Goal: Information Seeking & Learning: Learn about a topic

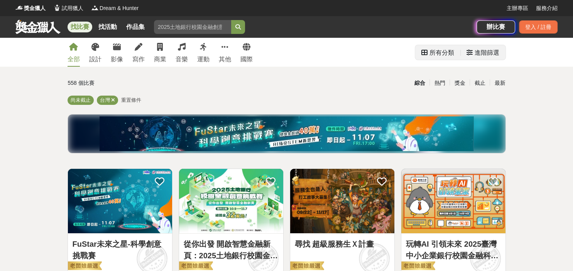
click at [439, 54] on div "所有分類" at bounding box center [441, 52] width 25 height 15
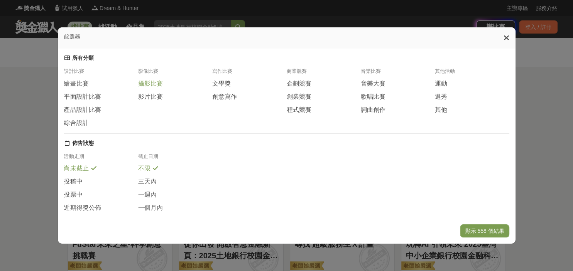
click at [166, 86] on span at bounding box center [168, 82] width 6 height 6
drag, startPoint x: 474, startPoint y: 229, endPoint x: 453, endPoint y: 212, distance: 27.2
click at [474, 229] on button "顯示 32 個結果" at bounding box center [486, 230] width 46 height 13
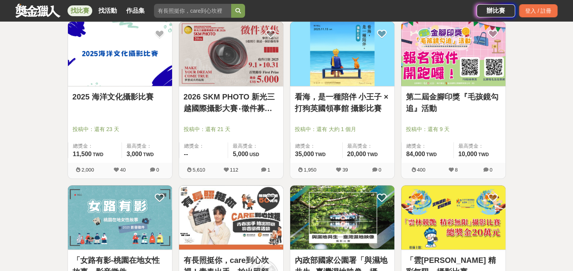
scroll to position [596, 0]
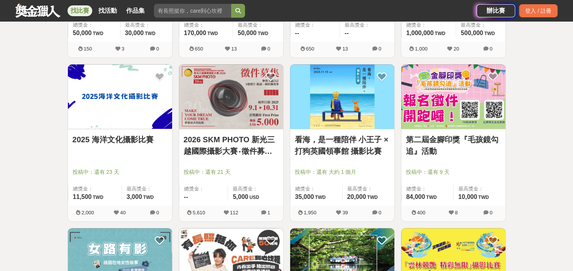
click at [123, 137] on link "2025 海洋文化攝影比賽" at bounding box center [119, 140] width 95 height 12
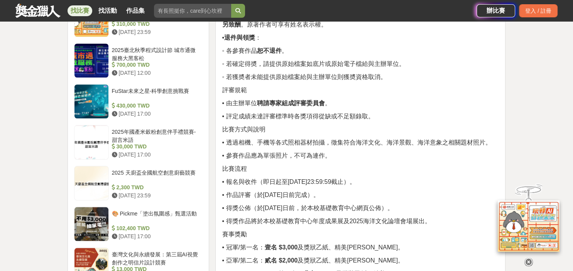
scroll to position [766, 0]
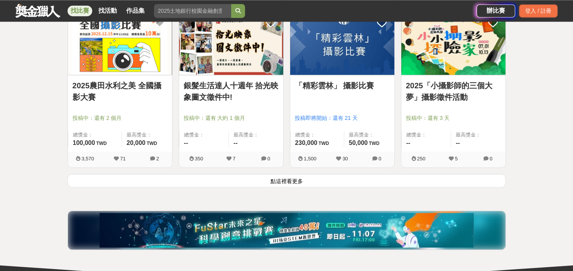
scroll to position [979, 0]
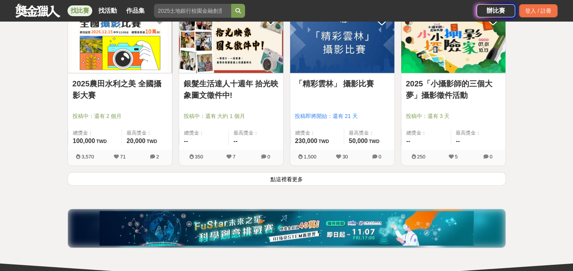
click at [290, 180] on button "點這裡看更多" at bounding box center [286, 178] width 438 height 13
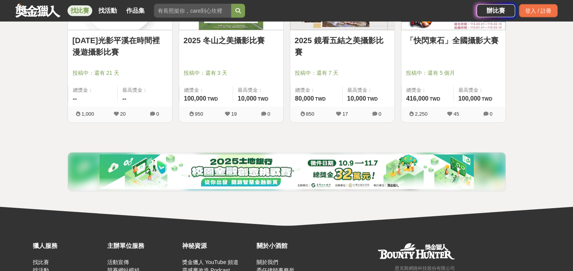
scroll to position [1362, 0]
